Goal: Transaction & Acquisition: Purchase product/service

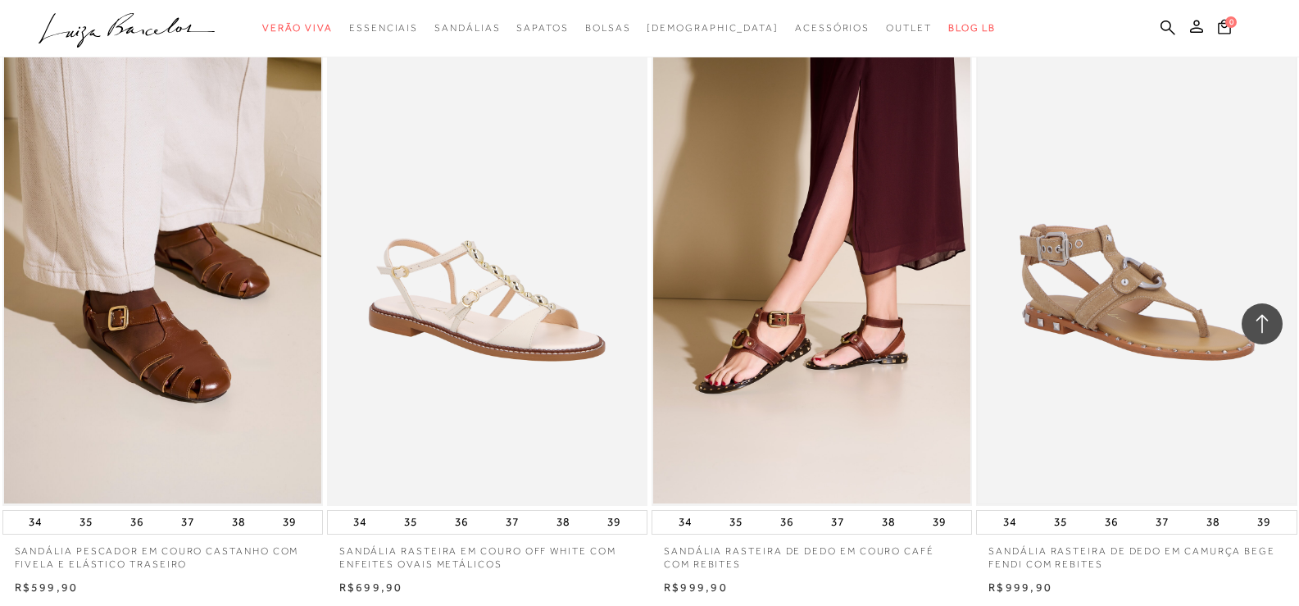
scroll to position [1312, 0]
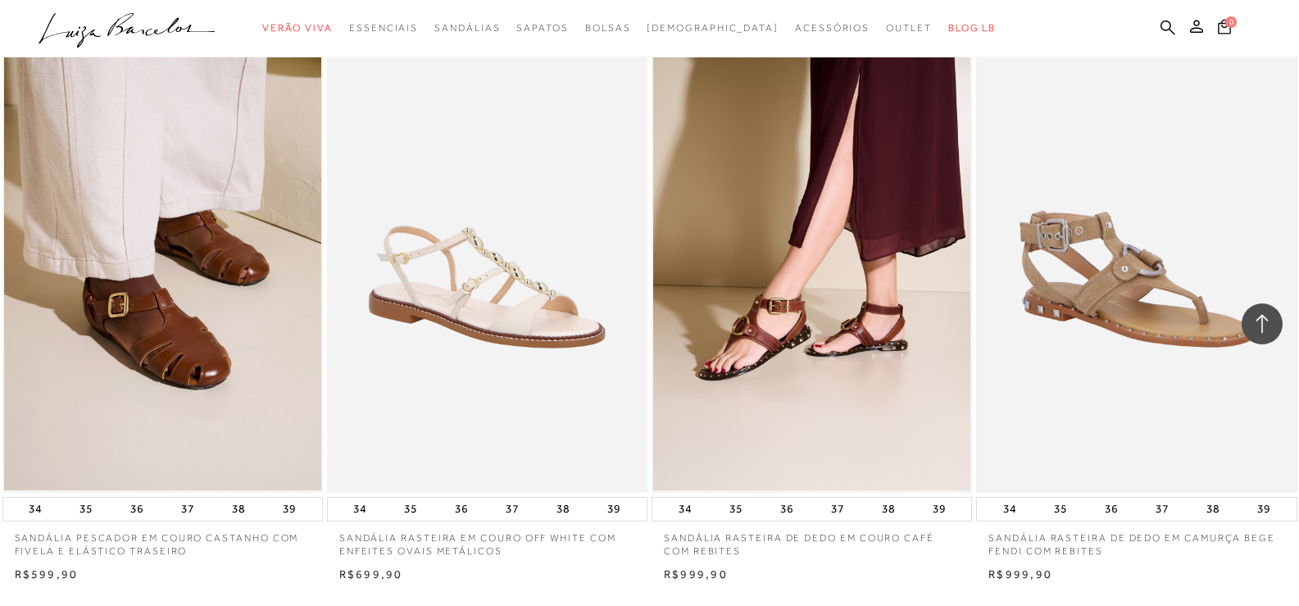
click at [1171, 315] on img at bounding box center [1136, 252] width 317 height 476
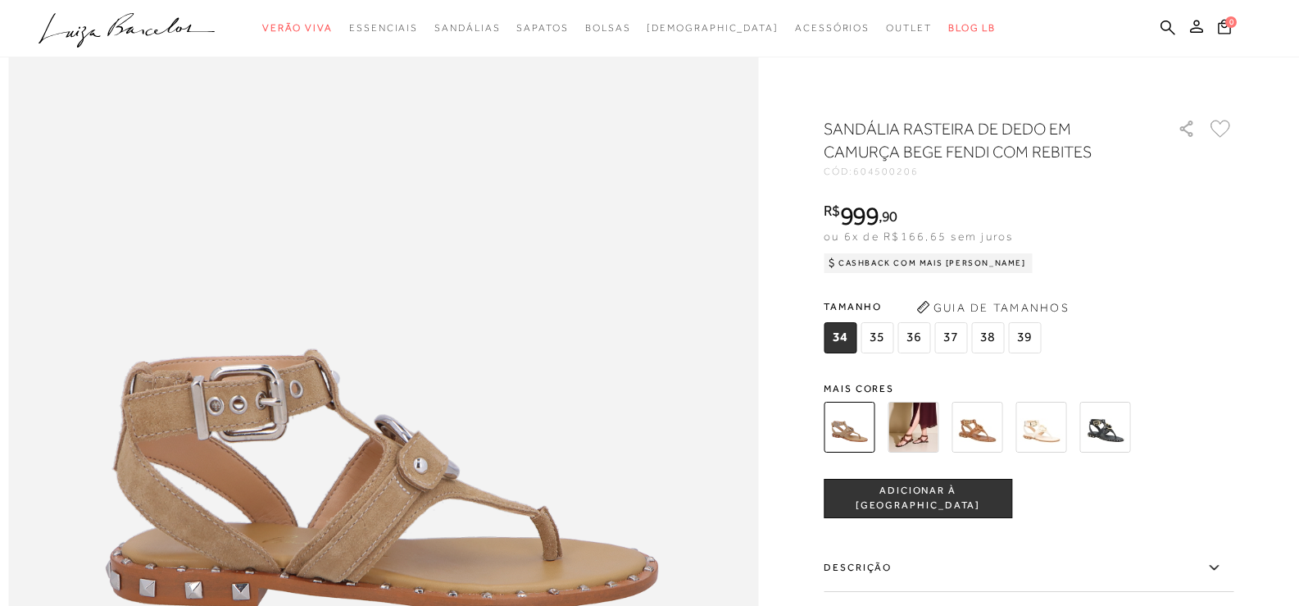
scroll to position [1066, 0]
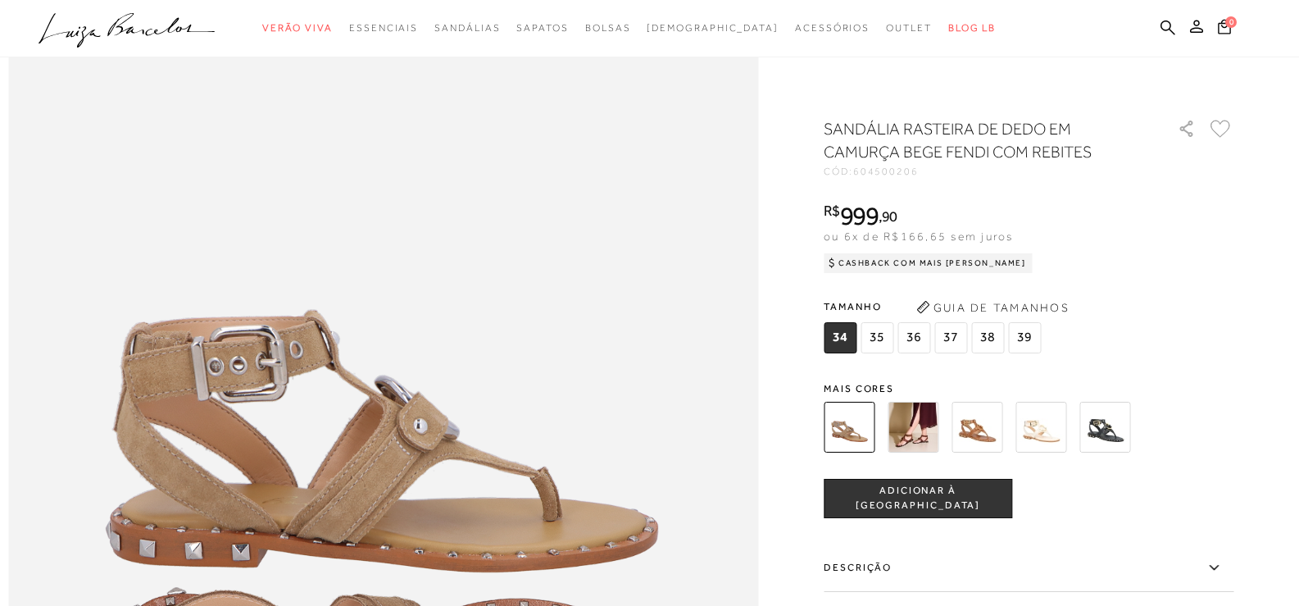
click at [989, 430] on img at bounding box center [977, 427] width 51 height 51
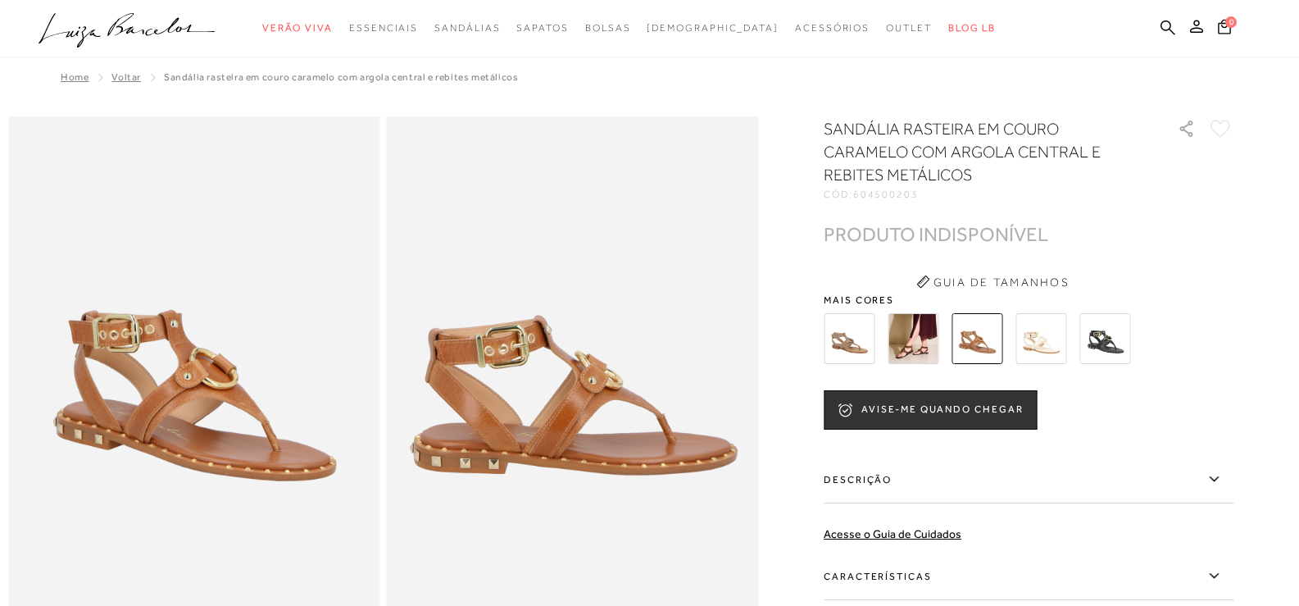
click at [1111, 344] on img at bounding box center [1105, 338] width 51 height 51
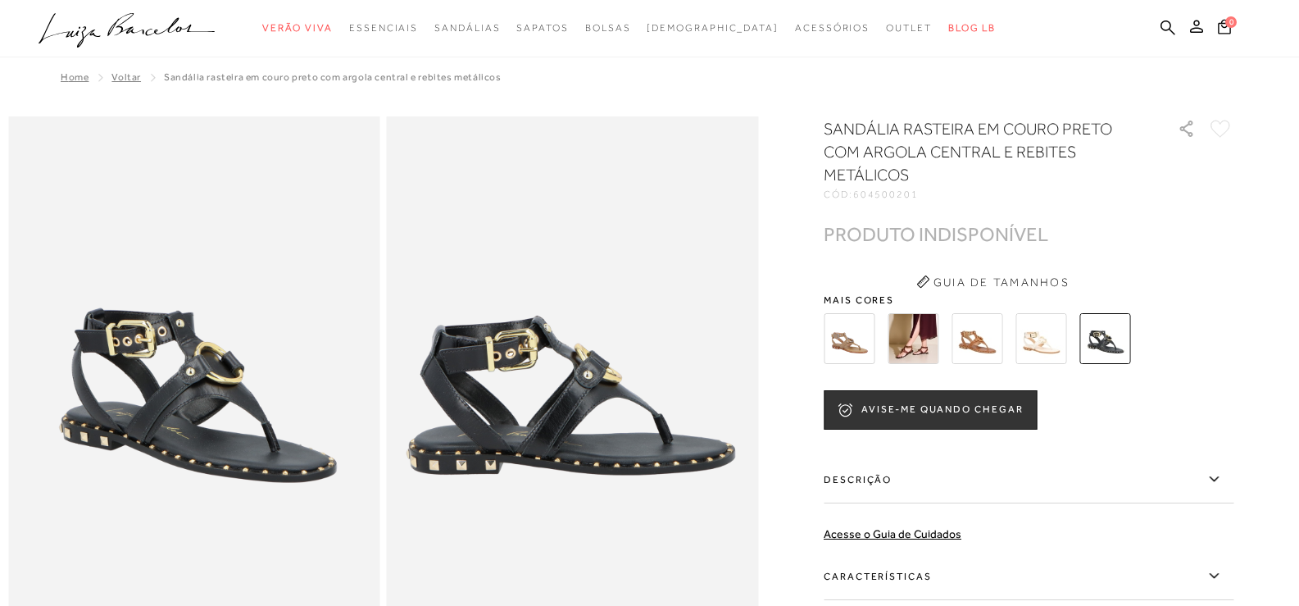
click at [1039, 349] on img at bounding box center [1041, 338] width 51 height 51
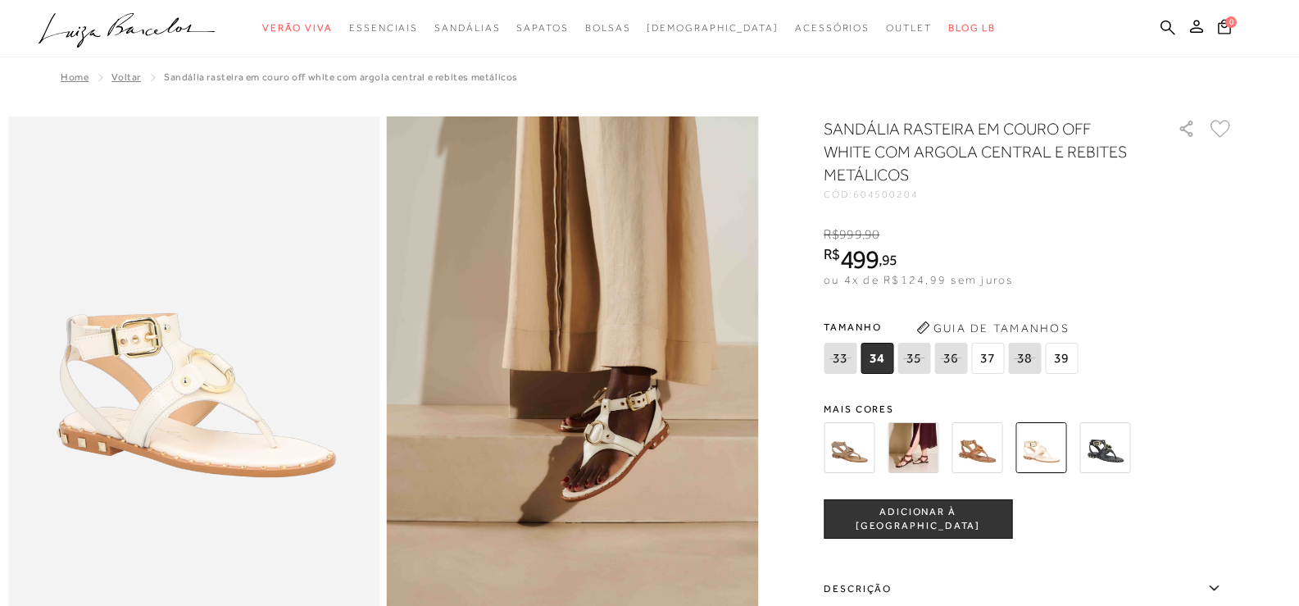
click at [976, 462] on img at bounding box center [977, 447] width 51 height 51
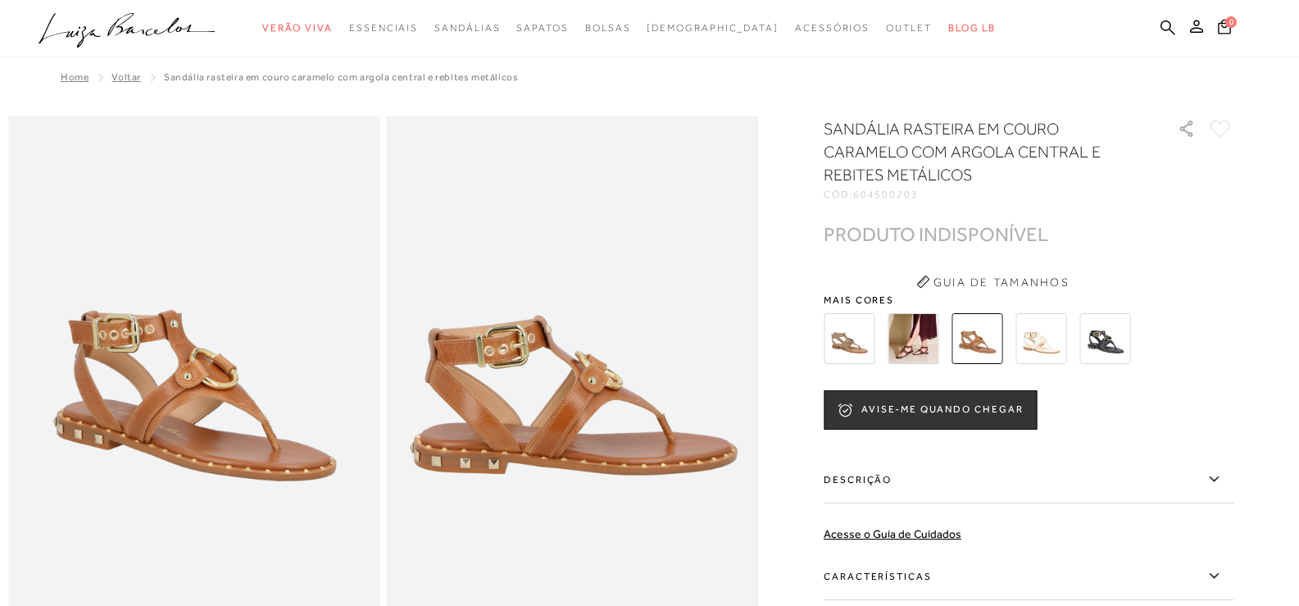
click at [918, 343] on img at bounding box center [913, 338] width 51 height 51
